Goal: Task Accomplishment & Management: Use online tool/utility

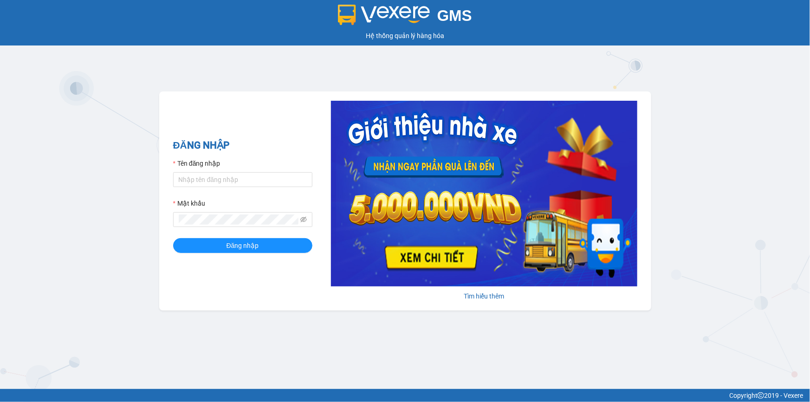
click at [330, 335] on div "GMS Hệ thống quản lý hàng hóa ĐĂNG NHẬP Tên đăng nhập Mật khẩu Đăng nhập Tìm hi…" at bounding box center [405, 194] width 810 height 389
click at [231, 179] on input "Tên đăng nhập" at bounding box center [242, 179] width 139 height 15
type input "thuytran.tienoanh"
click at [231, 251] on button "Đăng nhập" at bounding box center [242, 245] width 139 height 15
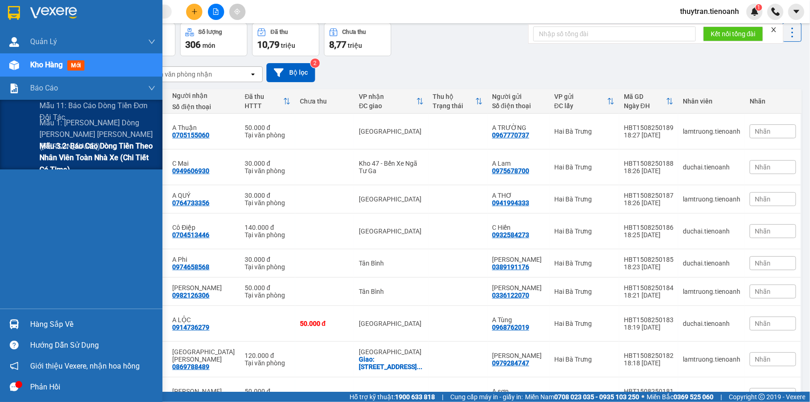
scroll to position [69, 0]
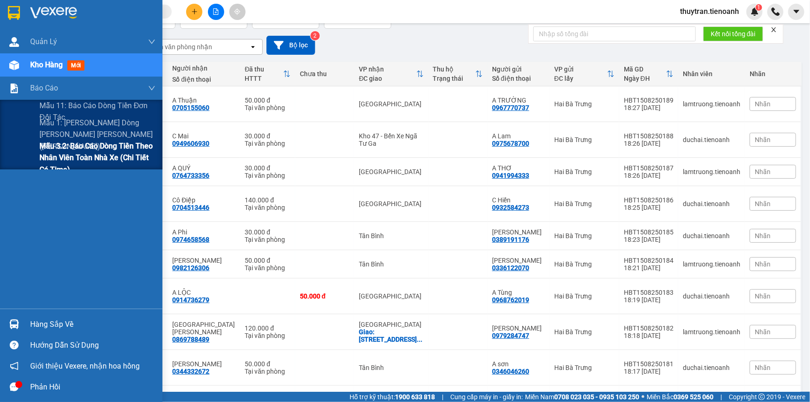
click at [84, 161] on span "Mẫu 3.2: Báo cáo dòng tiền theo nhân viên toàn nhà xe (Chi Tiết Có Time)" at bounding box center [97, 157] width 116 height 35
